Goal: Find specific page/section: Find specific page/section

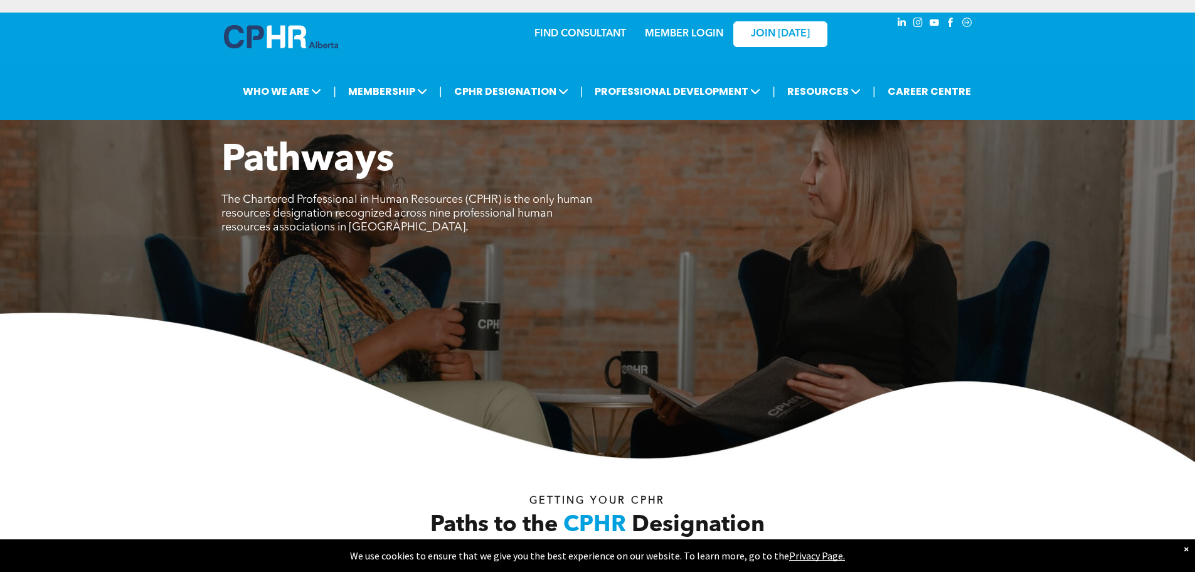
click at [568, 30] on link "FIND CONSULTANT" at bounding box center [581, 34] width 92 height 10
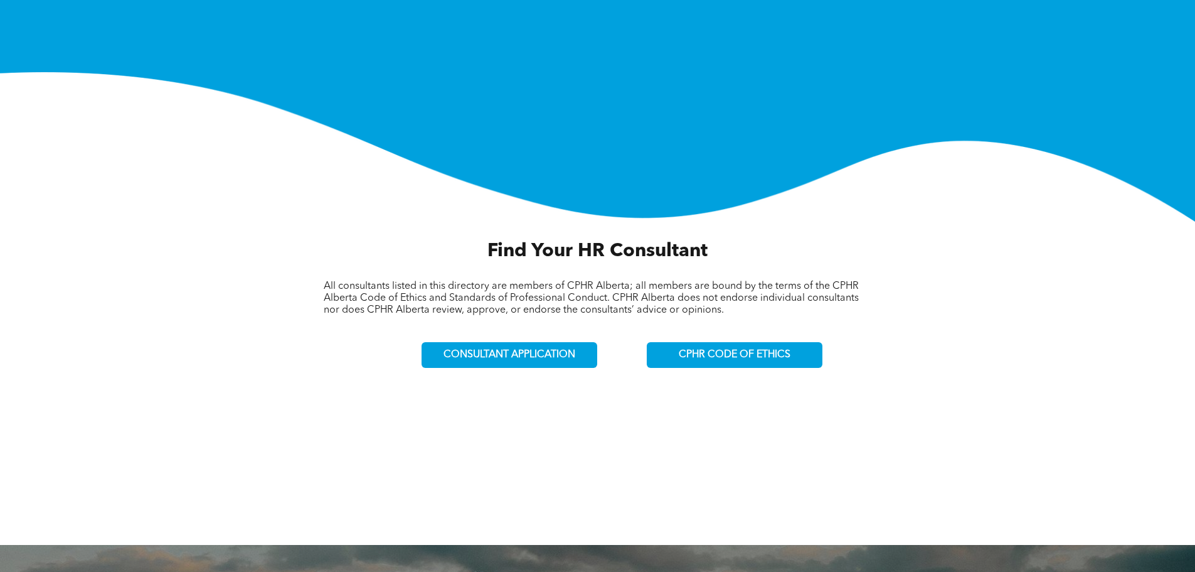
scroll to position [251, 0]
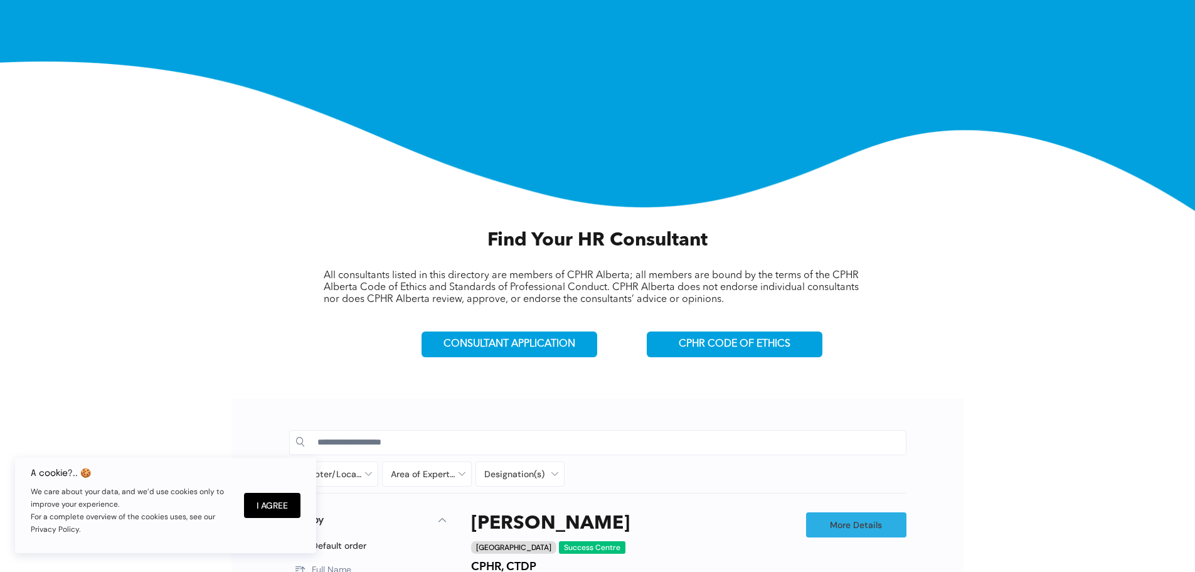
drag, startPoint x: 272, startPoint y: 507, endPoint x: 789, endPoint y: 434, distance: 522.3
click at [273, 507] on button "I Agree" at bounding box center [272, 505] width 56 height 25
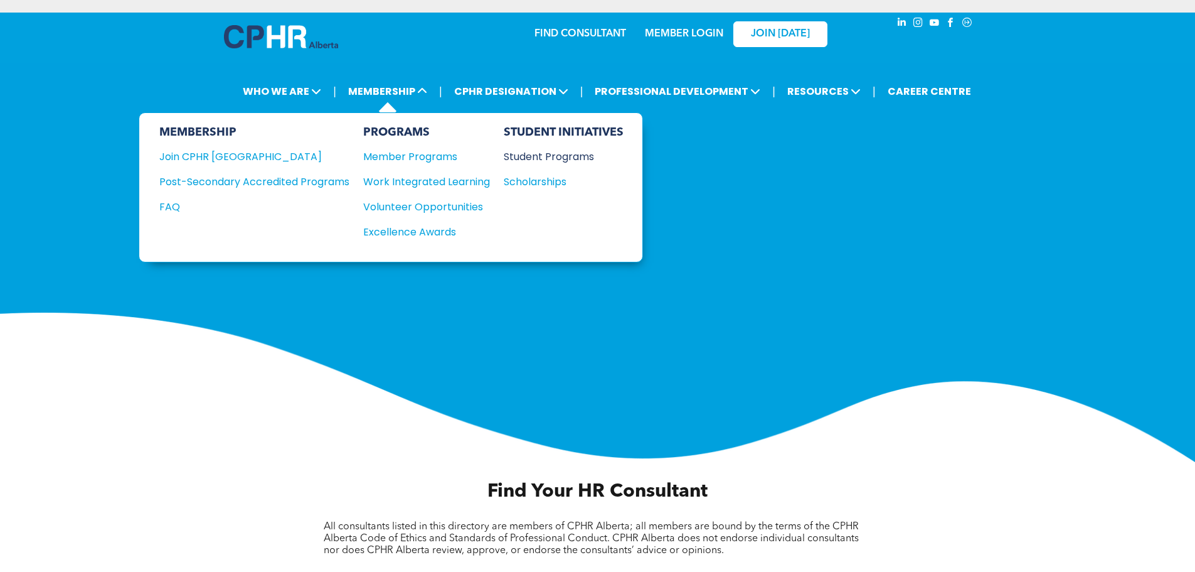
click at [527, 158] on div "Student Programs" at bounding box center [558, 157] width 108 height 16
